Goal: Information Seeking & Learning: Learn about a topic

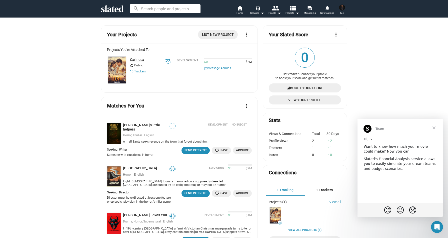
click at [142, 60] on link "Carinosa" at bounding box center [137, 60] width 14 height 4
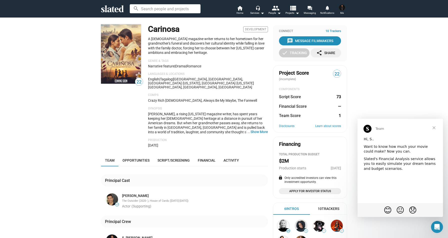
click at [437, 126] on span "Close" at bounding box center [434, 128] width 18 height 18
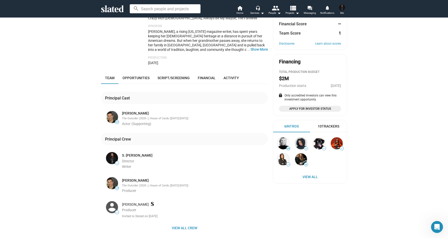
scroll to position [99, 0]
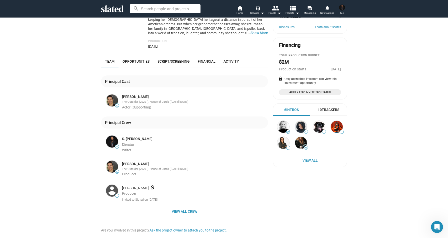
click at [189, 207] on span "View all crew" at bounding box center [184, 211] width 159 height 9
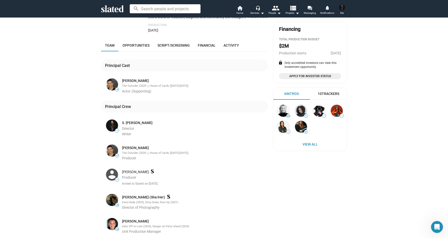
scroll to position [99, 0]
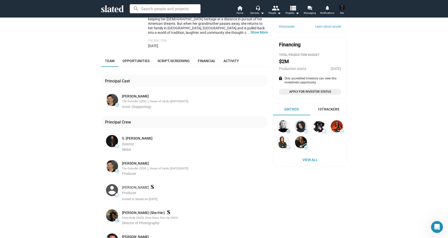
click at [333, 108] on div "10 Trackers" at bounding box center [329, 109] width 22 height 5
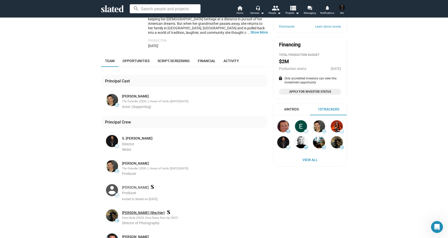
click at [133, 210] on link "[PERSON_NAME] (She/Her)" at bounding box center [143, 212] width 43 height 5
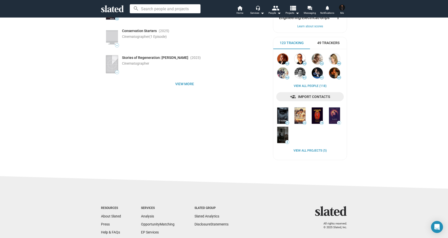
scroll to position [102, 0]
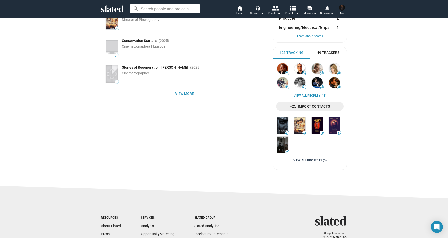
click at [302, 159] on link "View all Projects (5)" at bounding box center [310, 160] width 33 height 4
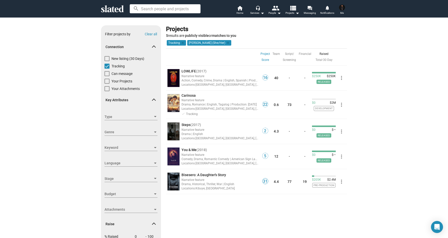
click at [114, 8] on icon at bounding box center [112, 8] width 23 height 7
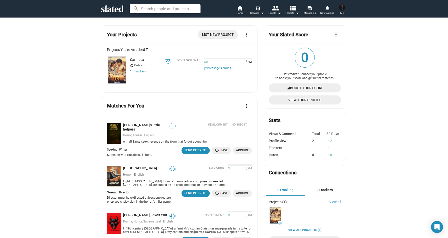
click at [135, 59] on link "Carinosa" at bounding box center [137, 60] width 14 height 4
